Goal: Task Accomplishment & Management: Complete application form

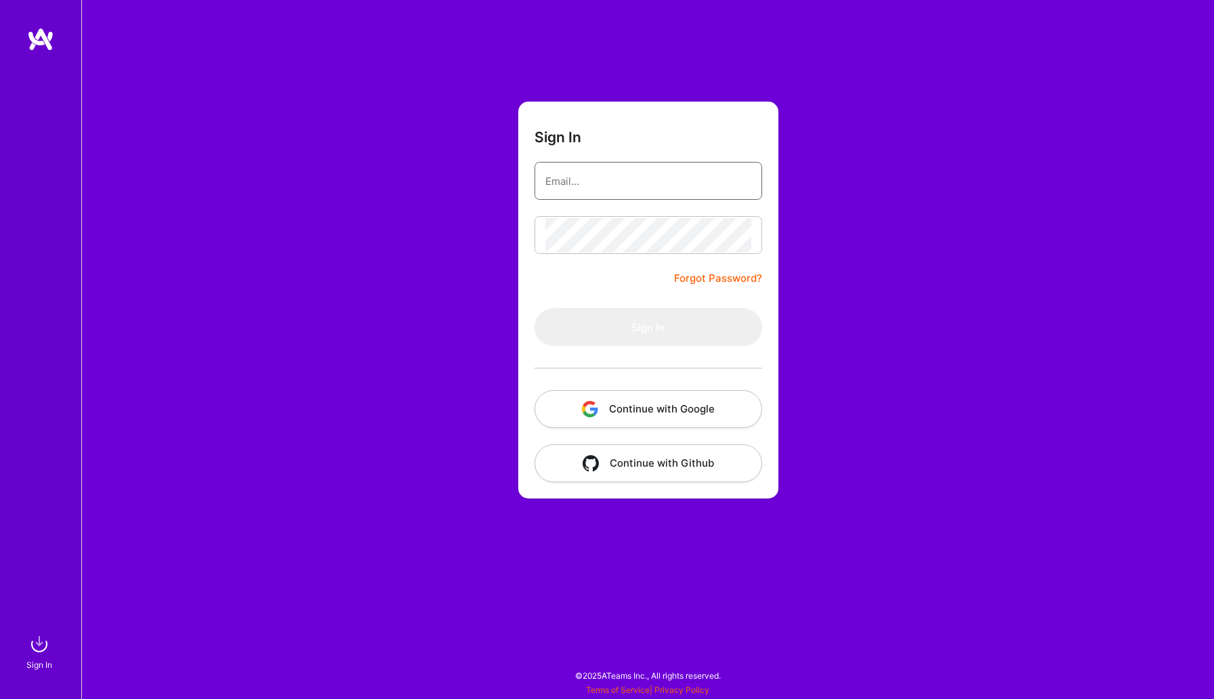
type input "inmogr@msn.com"
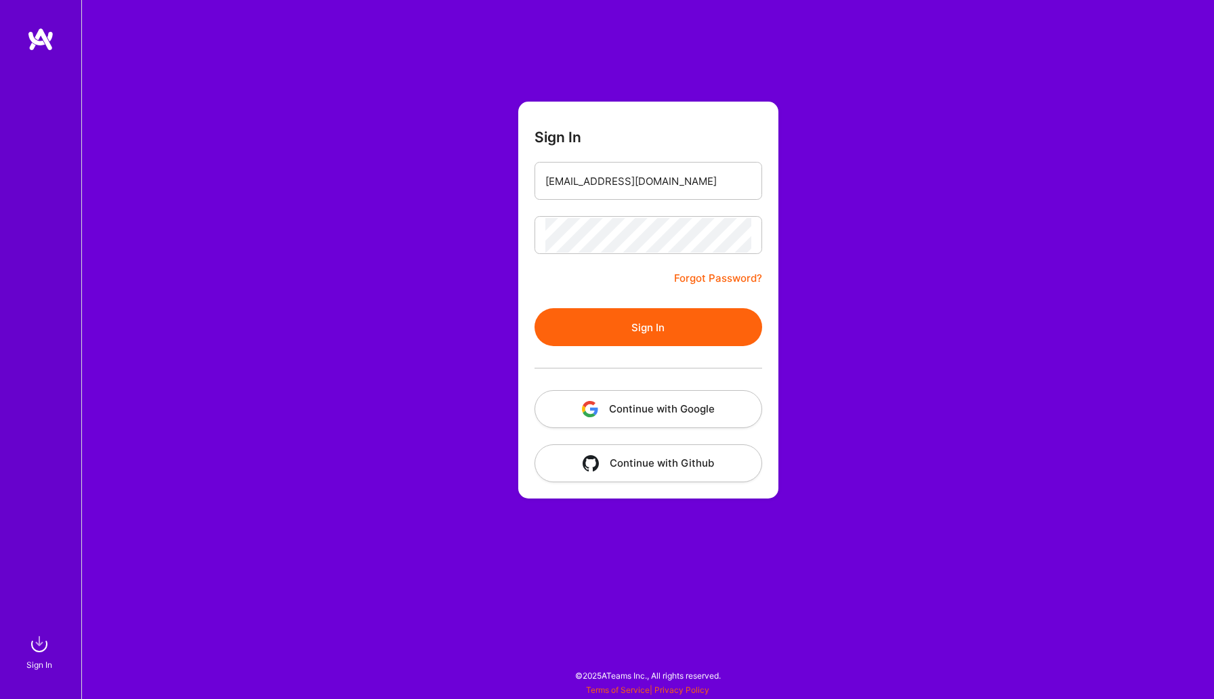
click at [585, 324] on button "Sign In" at bounding box center [648, 327] width 228 height 38
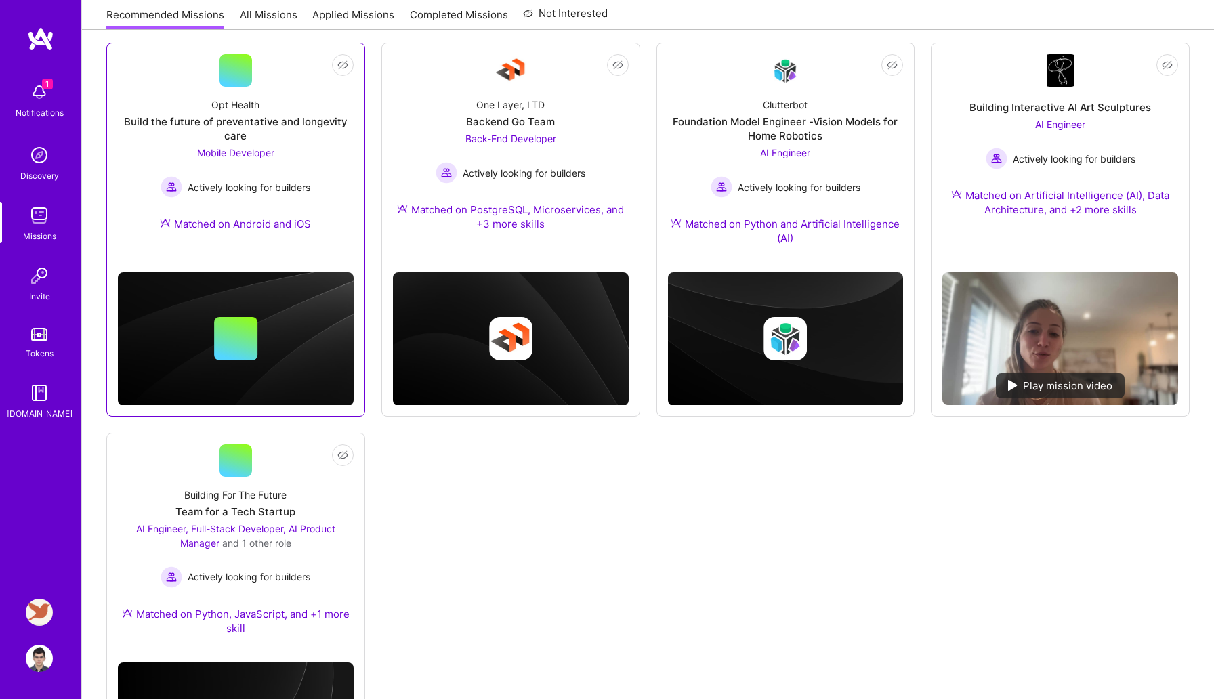
scroll to position [183, 0]
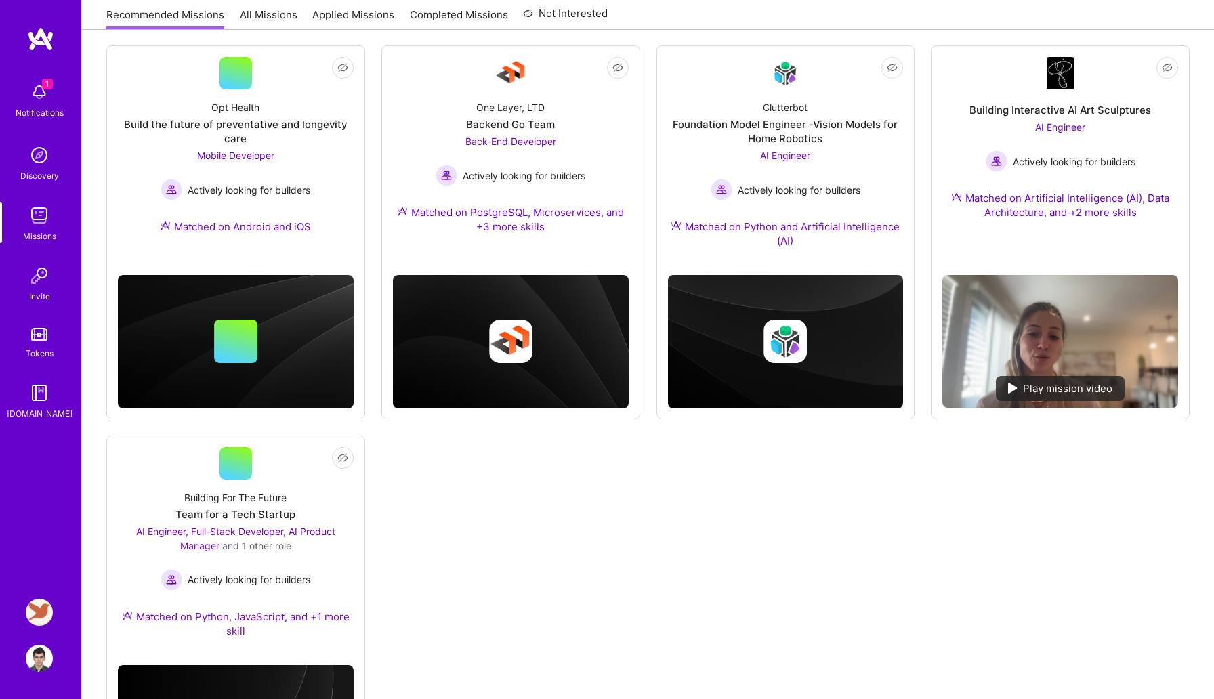
click at [43, 91] on img at bounding box center [39, 92] width 27 height 27
click at [35, 612] on img at bounding box center [39, 612] width 27 height 27
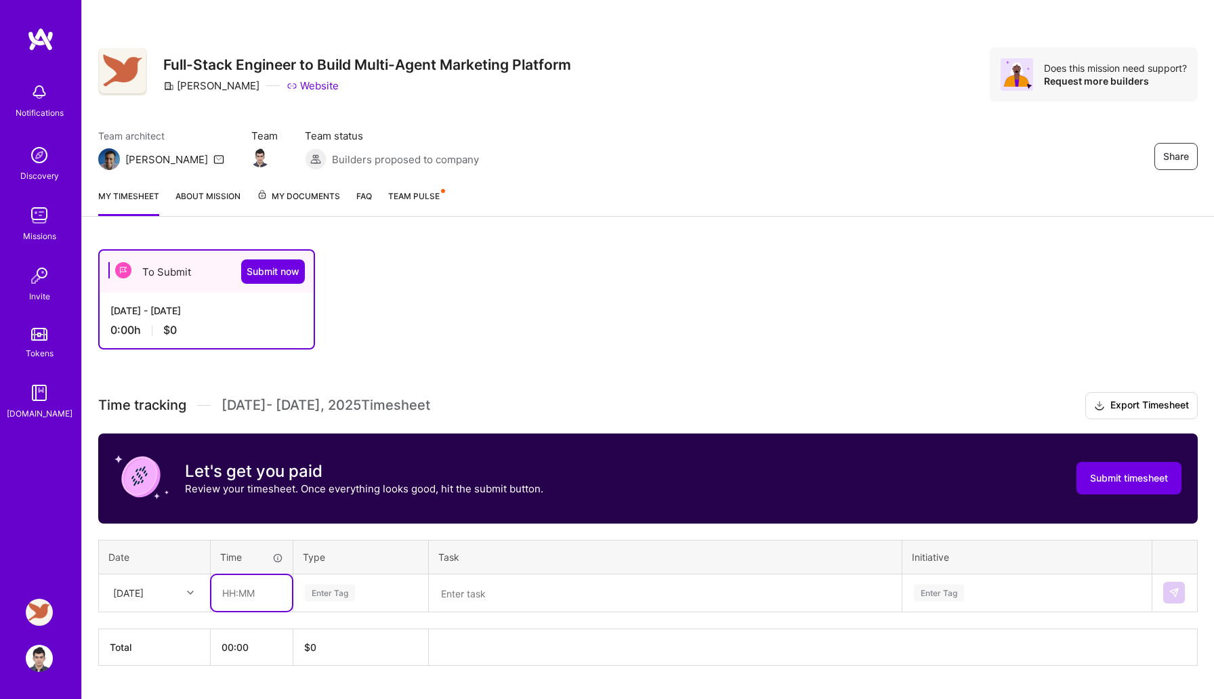
click at [255, 599] on input "text" at bounding box center [251, 593] width 81 height 36
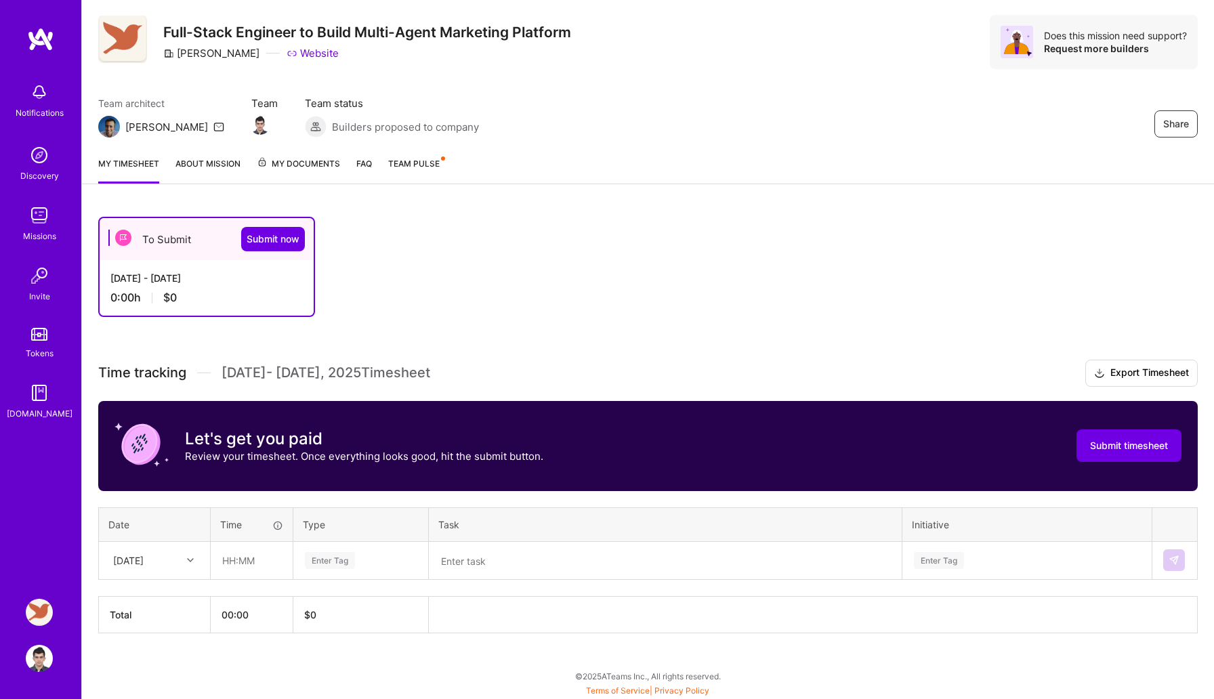
click at [184, 578] on div "Mon, Sep 15" at bounding box center [155, 561] width 110 height 36
click at [151, 668] on div "Sun, Sep 14" at bounding box center [155, 672] width 110 height 25
click at [240, 564] on input "text" at bounding box center [251, 561] width 81 height 36
type input "05:30"
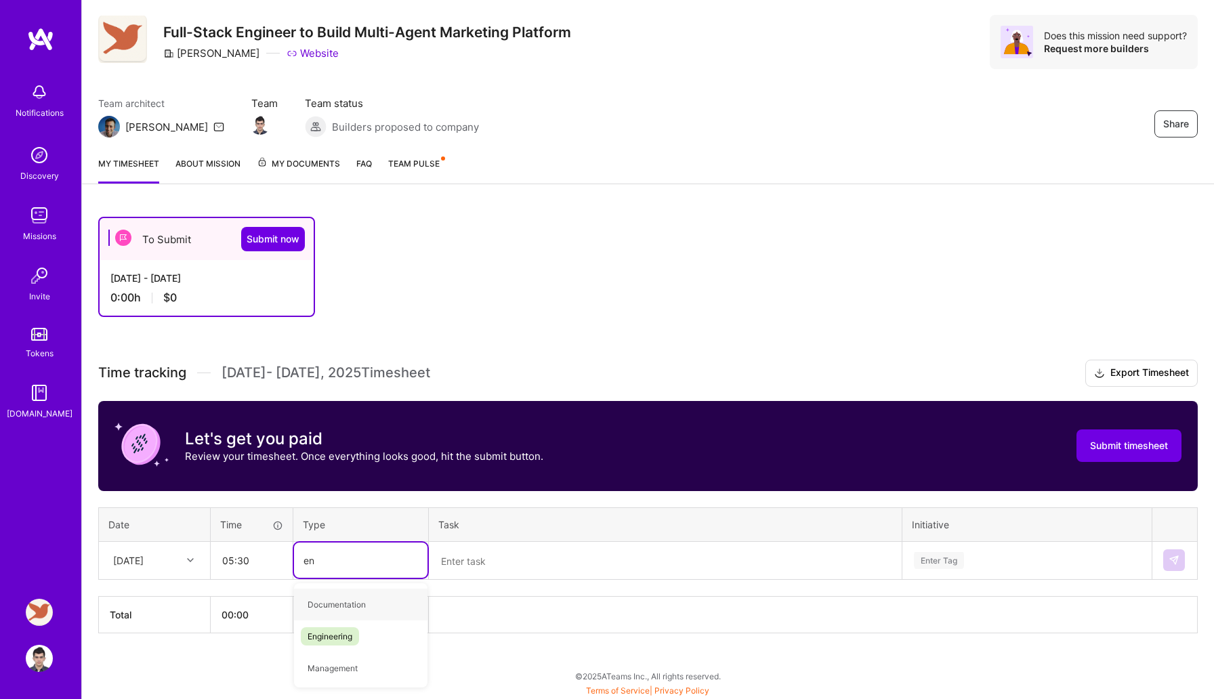
type input "eng"
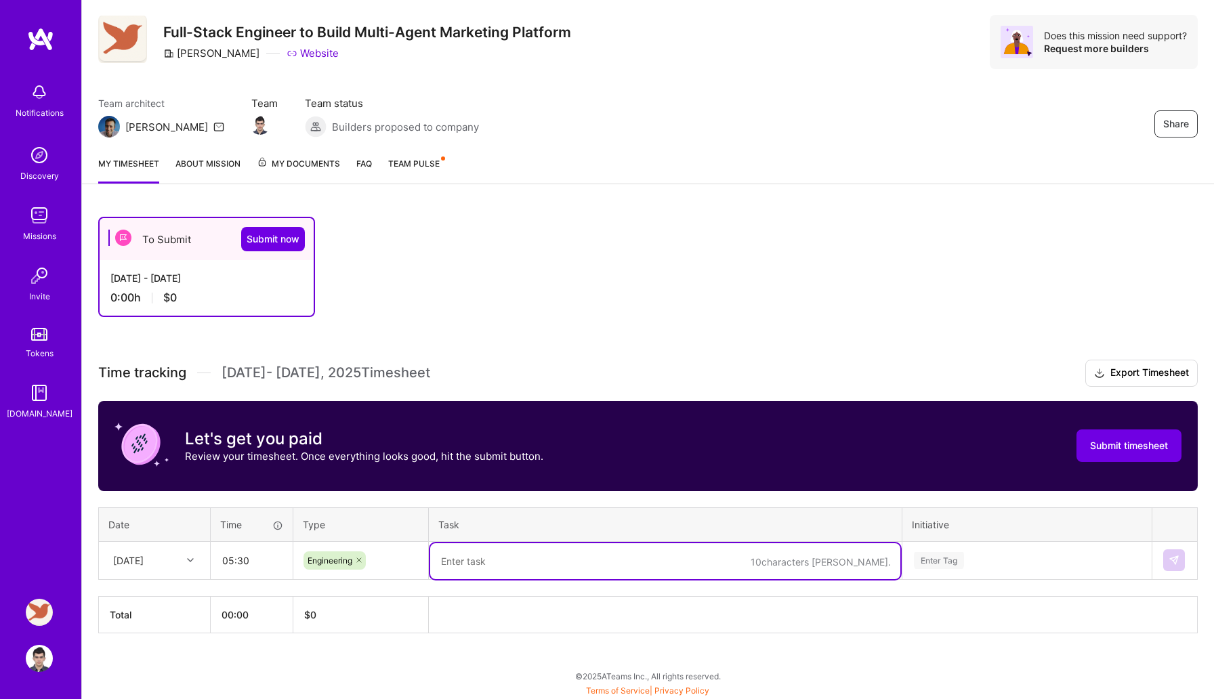
type textarea "R"
type textarea "Onboarding + Playbook"
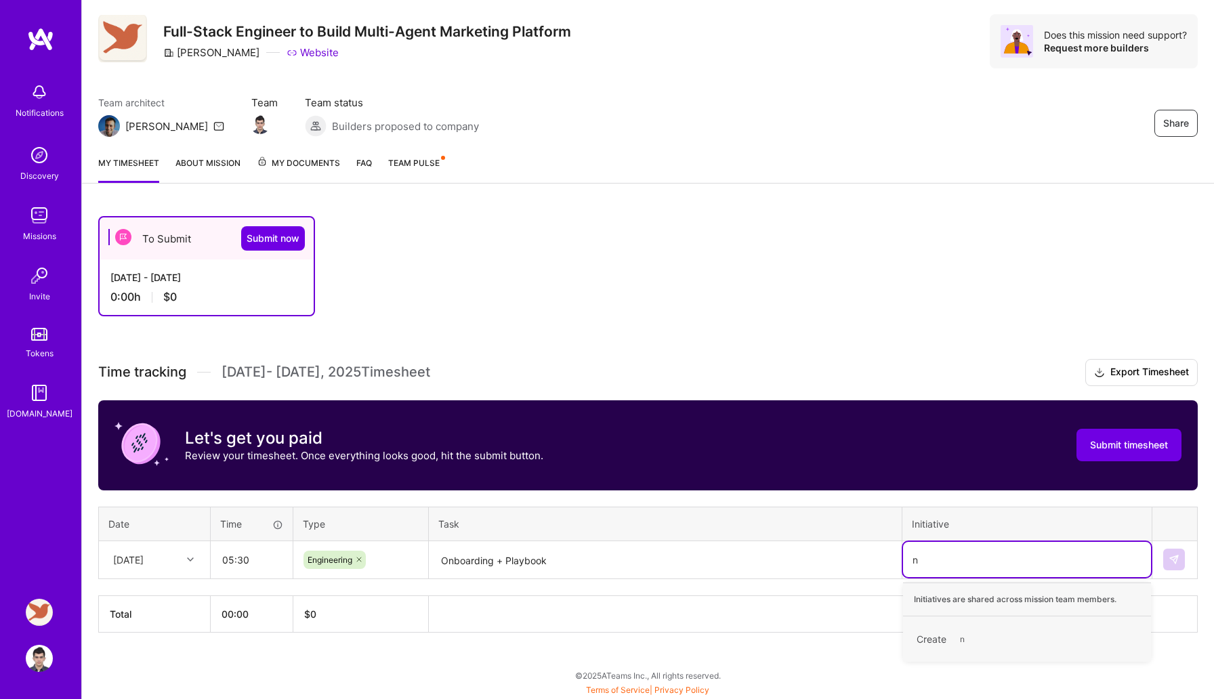
scroll to position [33, 0]
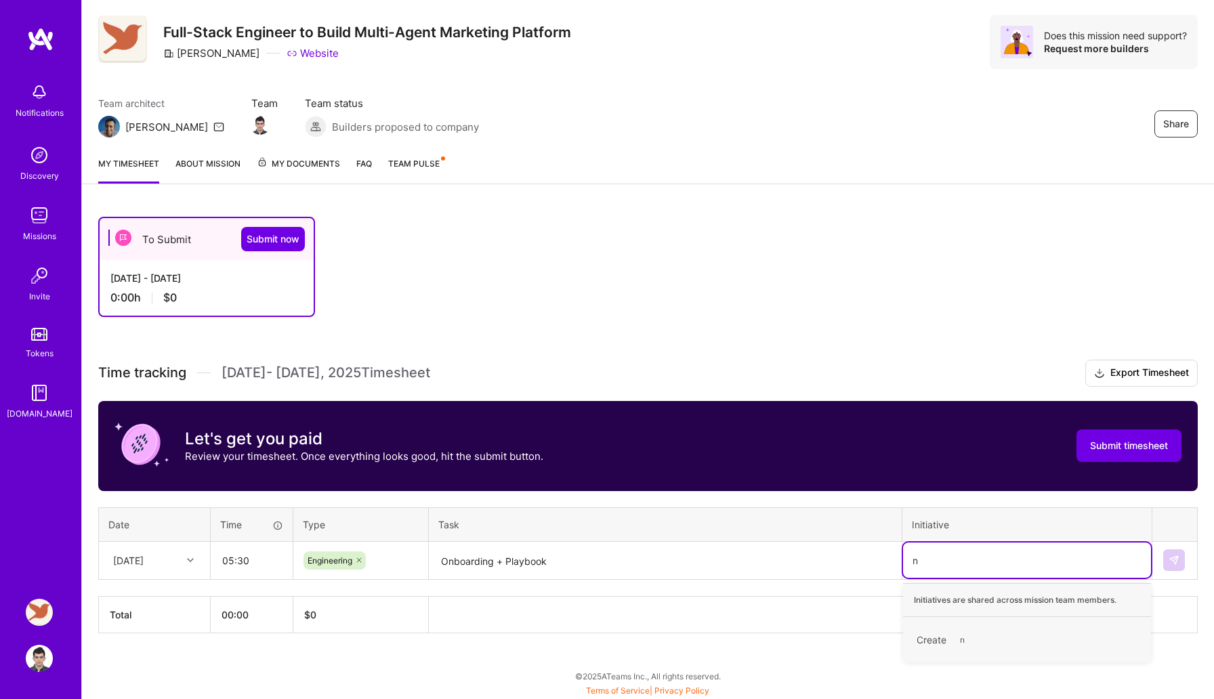
type input "na"
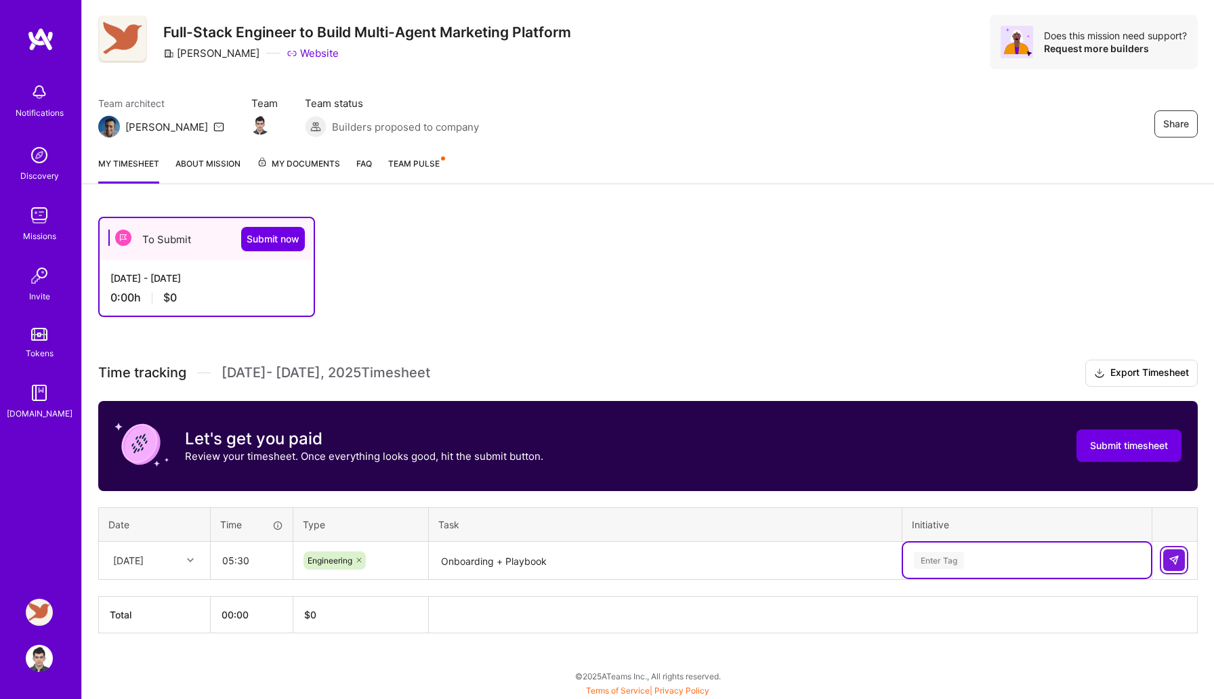
scroll to position [33, 0]
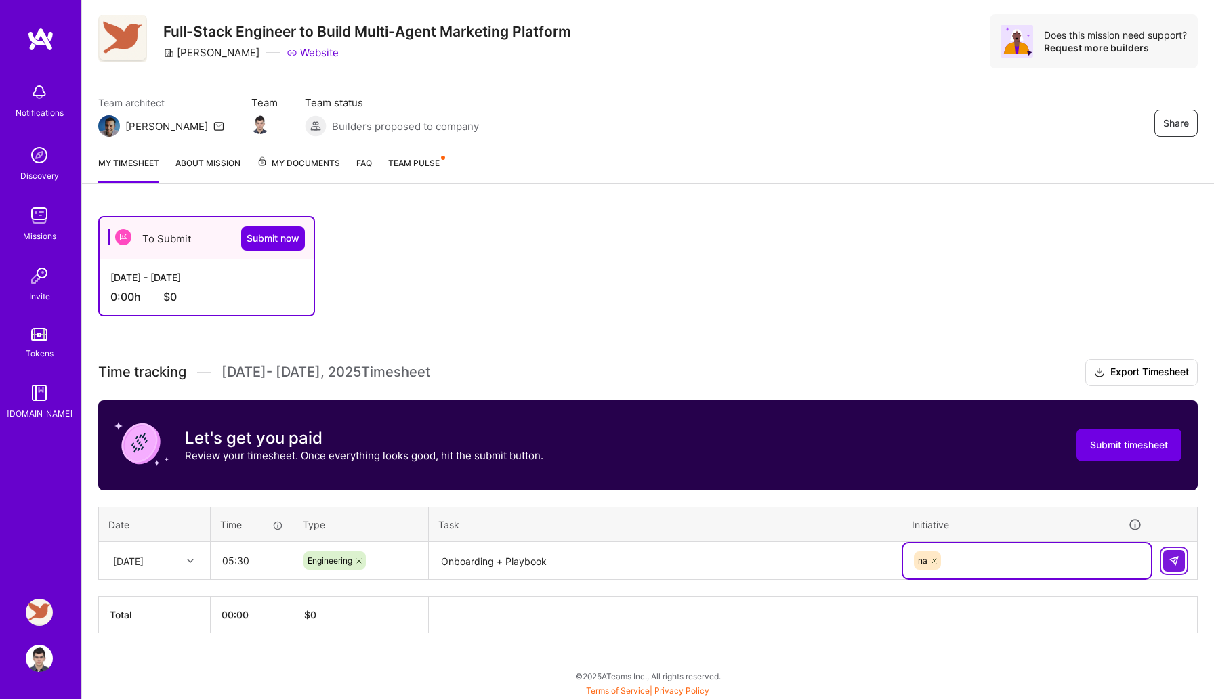
click at [1169, 564] on img at bounding box center [1173, 560] width 11 height 11
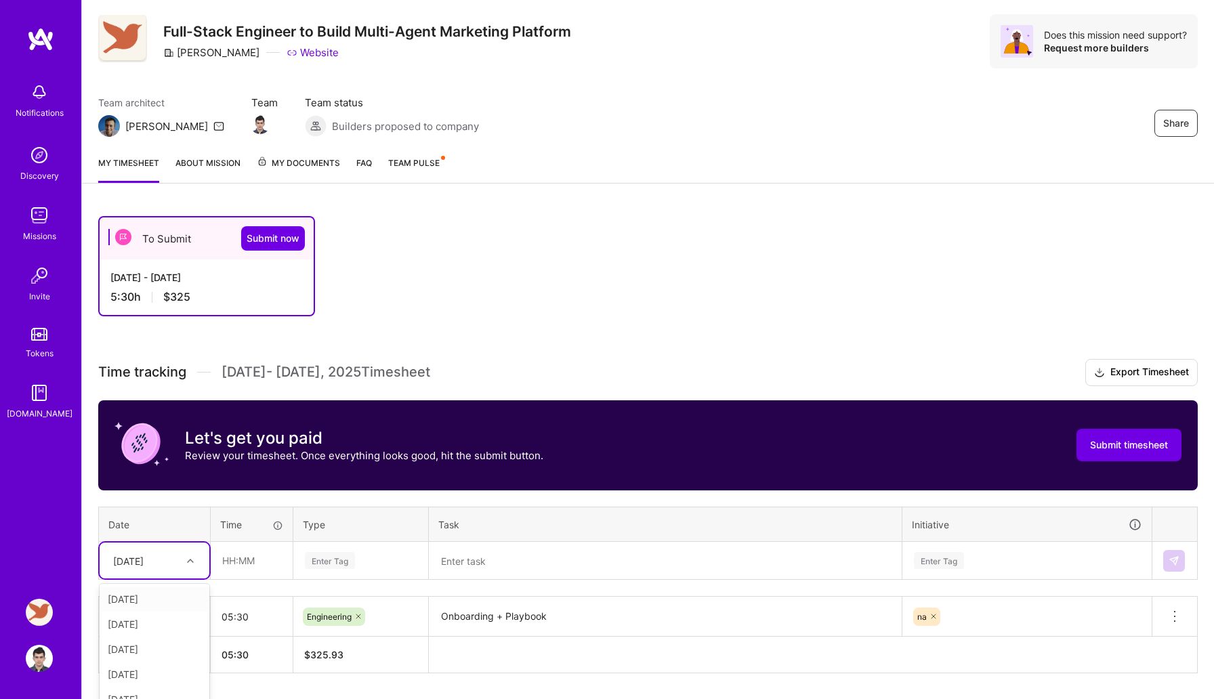
click at [191, 560] on div "option Sun, Sep 14, selected. option Mon, Sep 1 focused, 1 of 15. 14 results av…" at bounding box center [155, 561] width 110 height 36
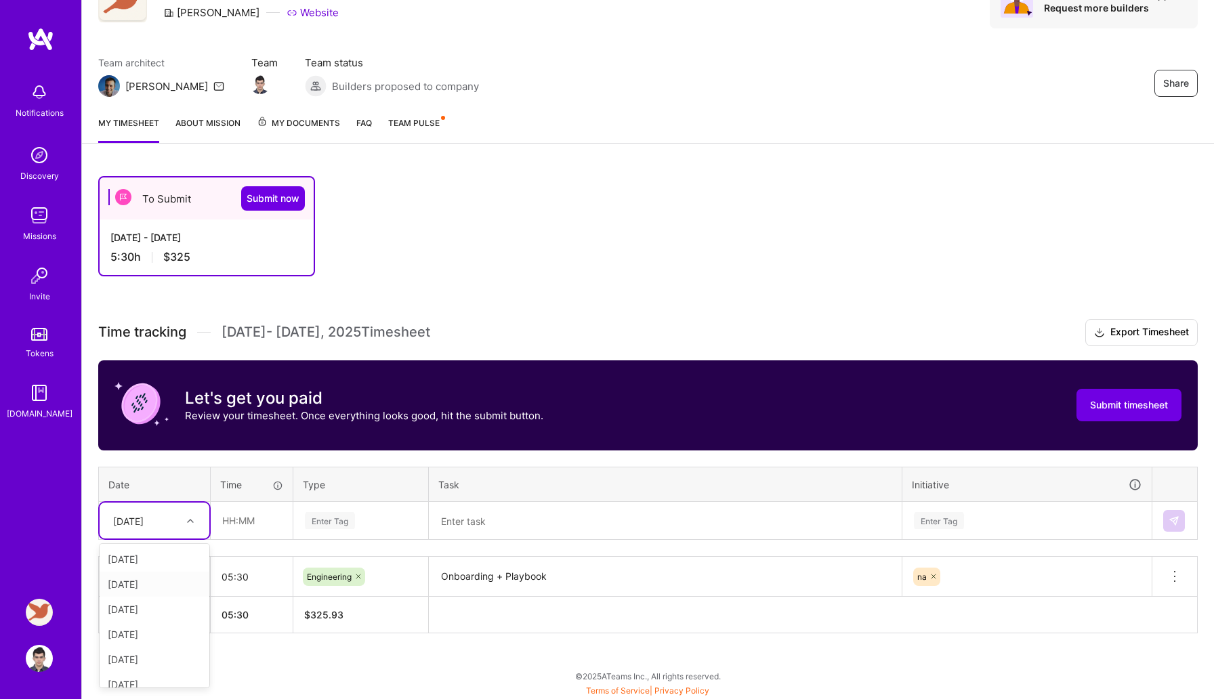
scroll to position [213, 0]
click at [150, 665] on div "Mon, Sep 15" at bounding box center [155, 672] width 110 height 25
click at [454, 274] on div "To Submit Submit now Sep 1 - Sep 15, 2025 5:30 h $325" at bounding box center [614, 226] width 1032 height 100
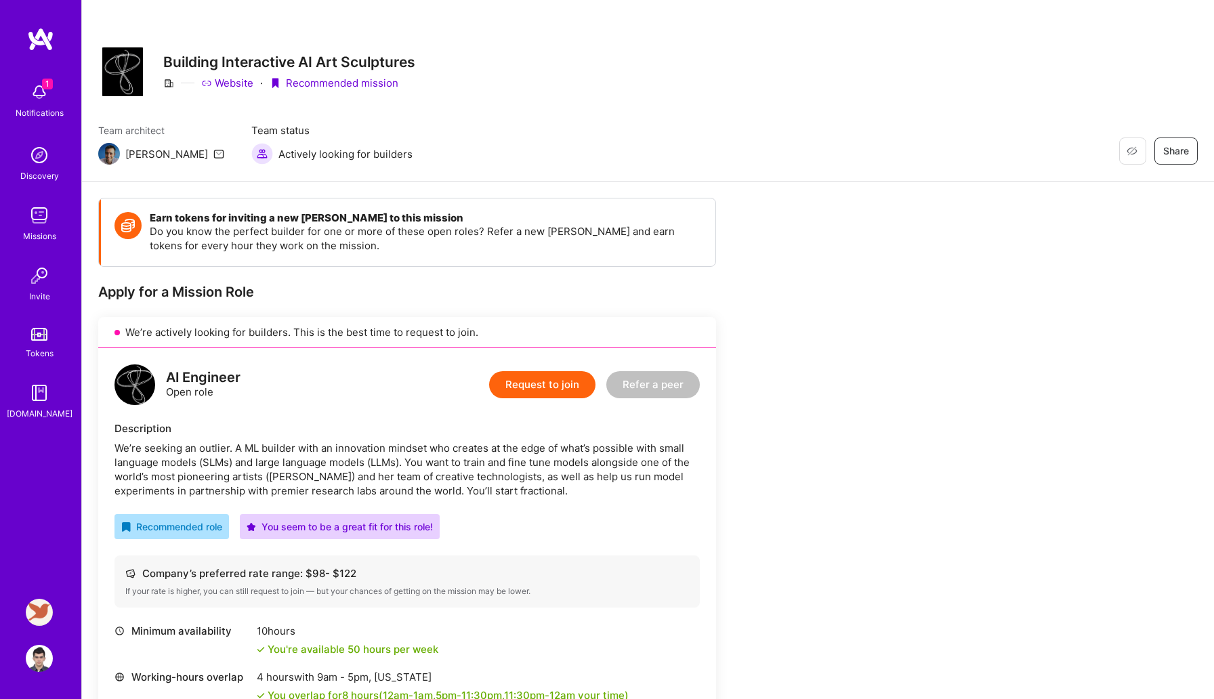
click at [568, 381] on button "Request to join" at bounding box center [542, 384] width 106 height 27
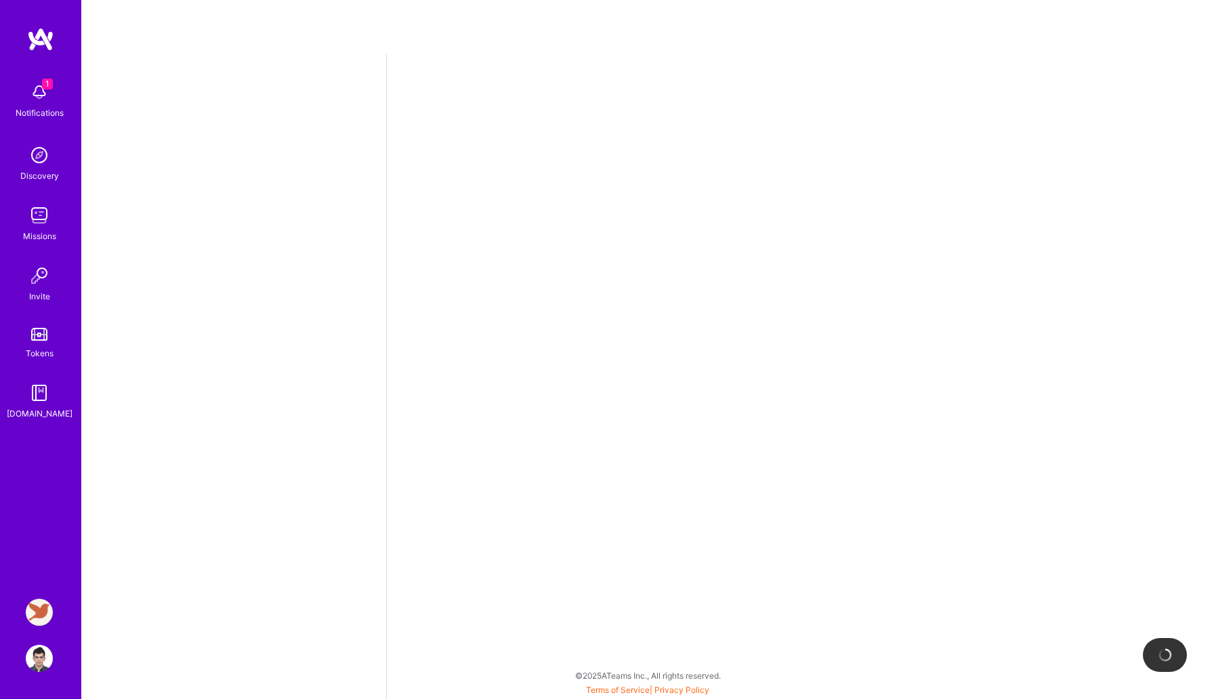
select select "AE"
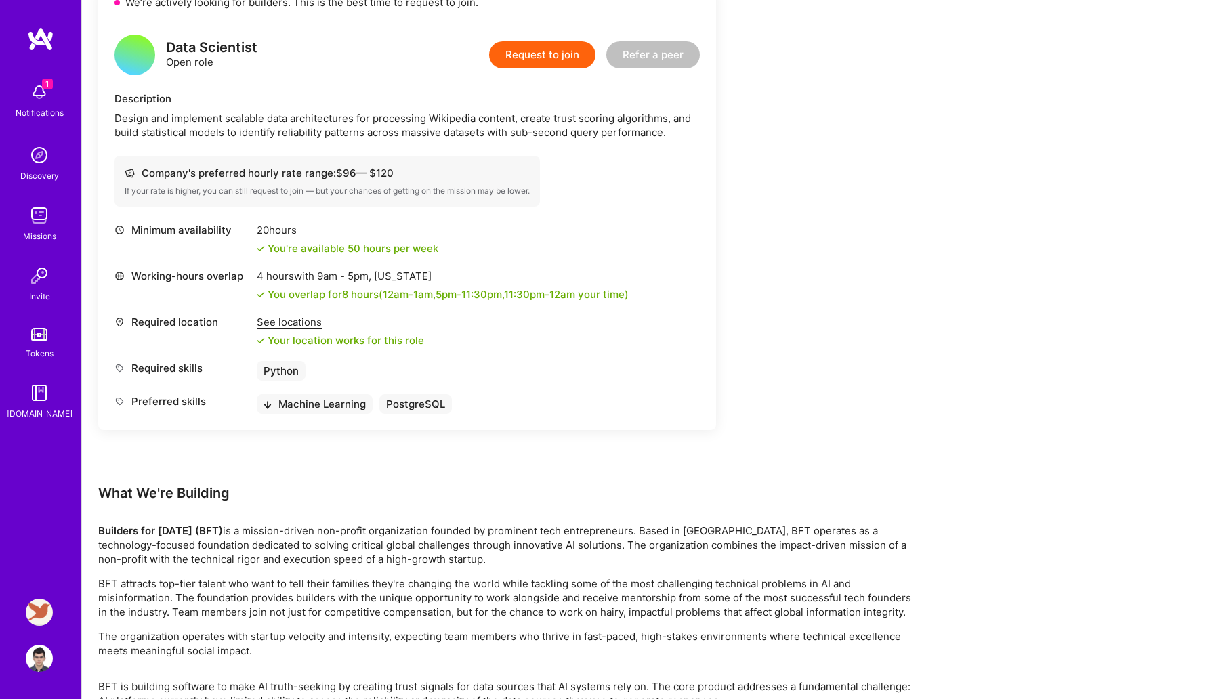
scroll to position [1736, 0]
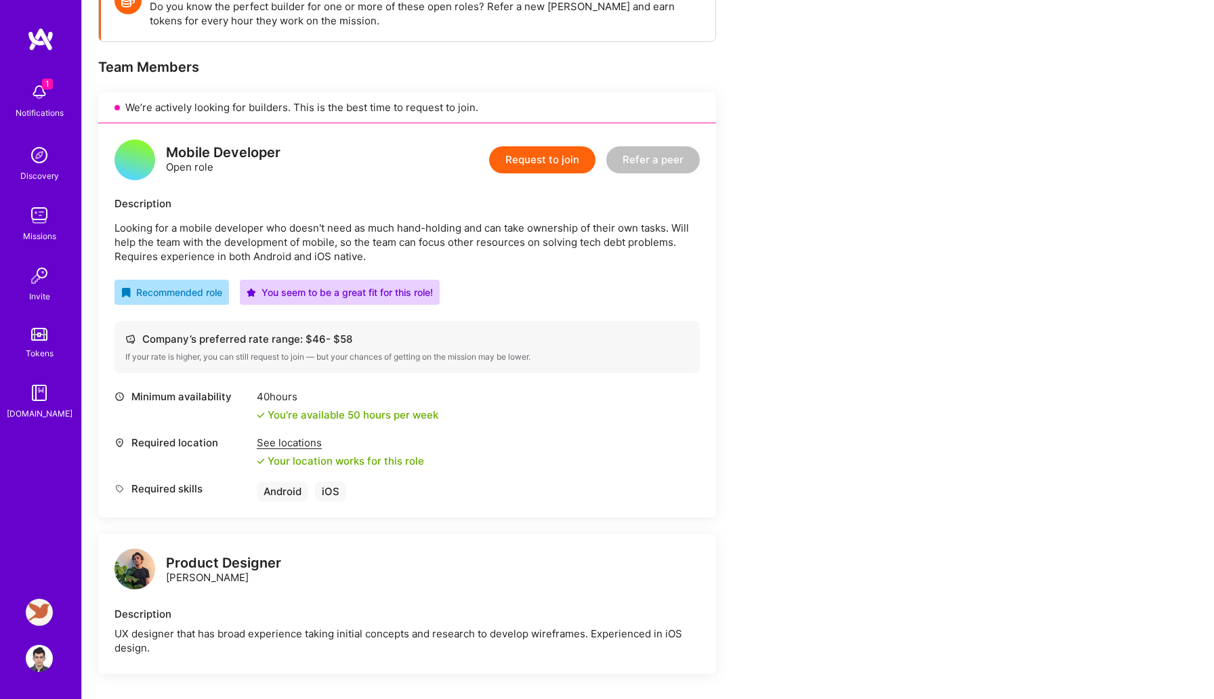
scroll to position [299, 0]
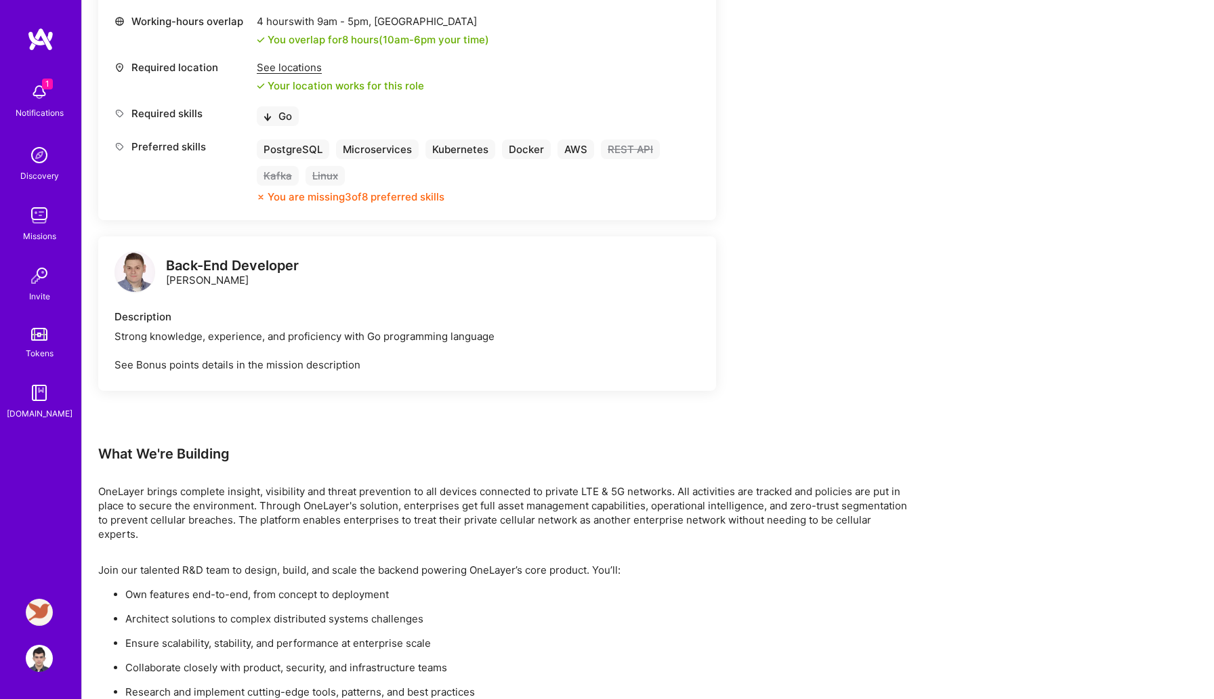
scroll to position [738, 0]
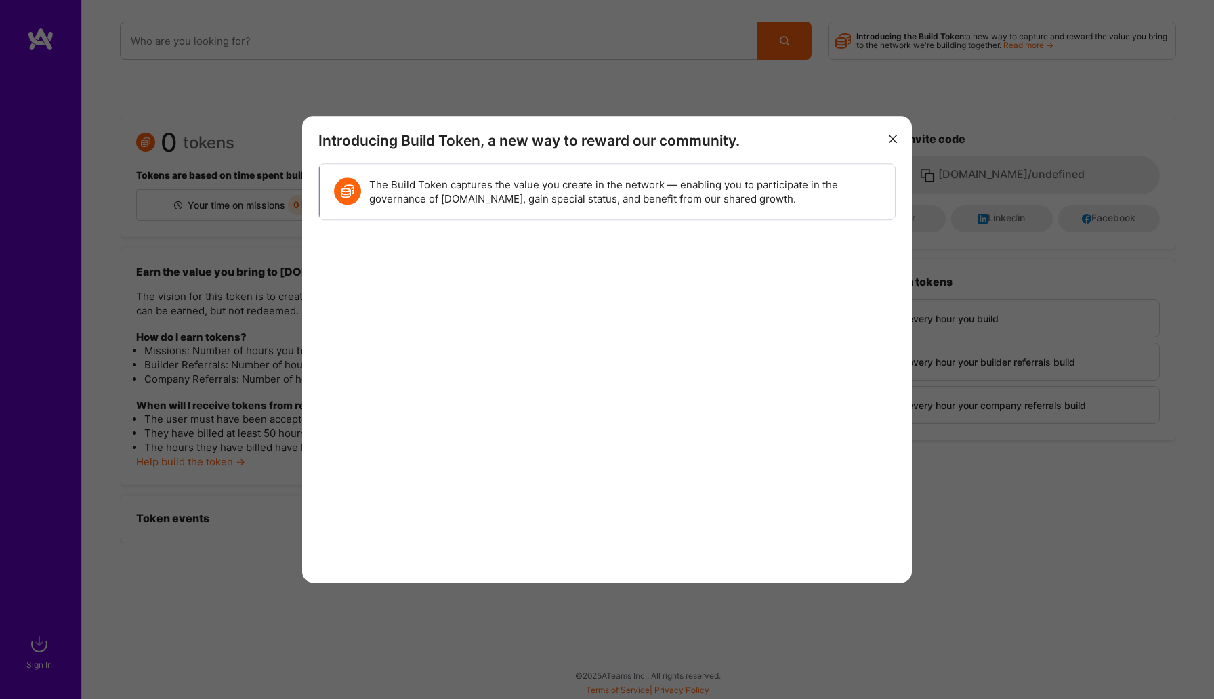
click at [896, 140] on icon "modal" at bounding box center [893, 139] width 8 height 8
